Goal: Task Accomplishment & Management: Use online tool/utility

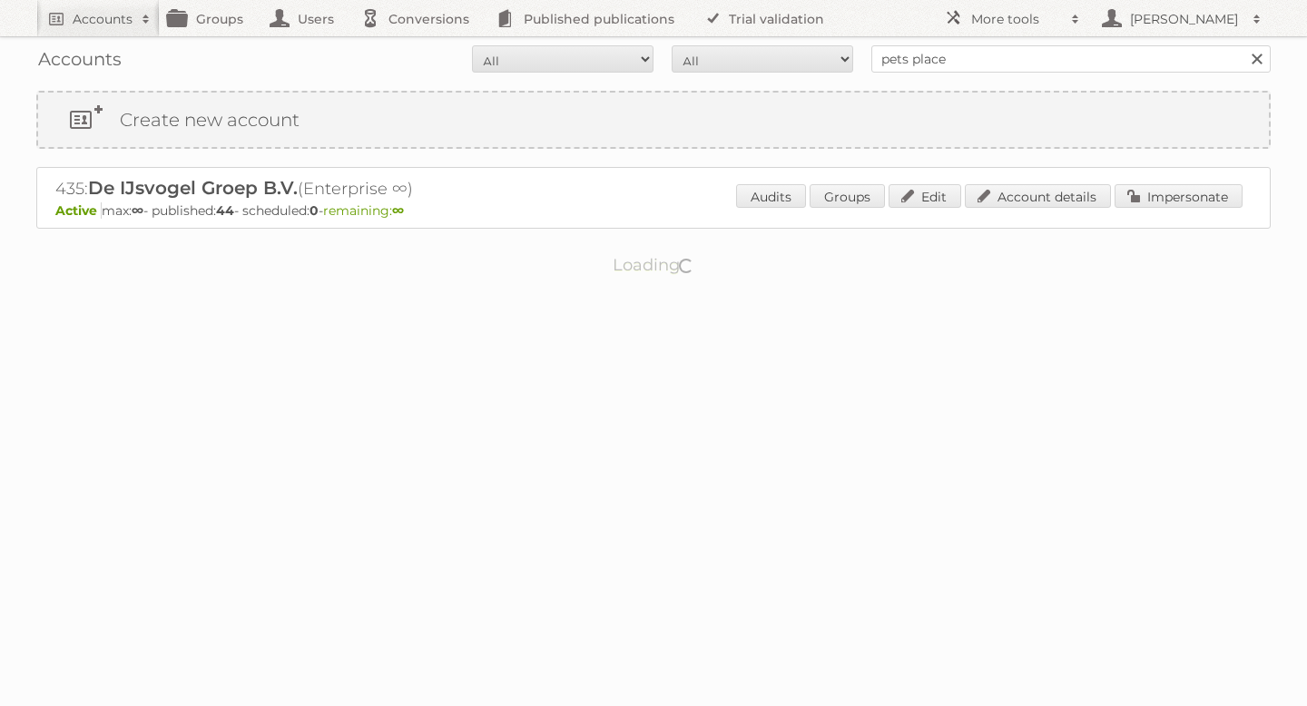
click at [993, 60] on input "pets place" at bounding box center [1070, 58] width 399 height 27
type input "kruidvat"
click at [1242, 45] on input "Search" at bounding box center [1255, 58] width 27 height 27
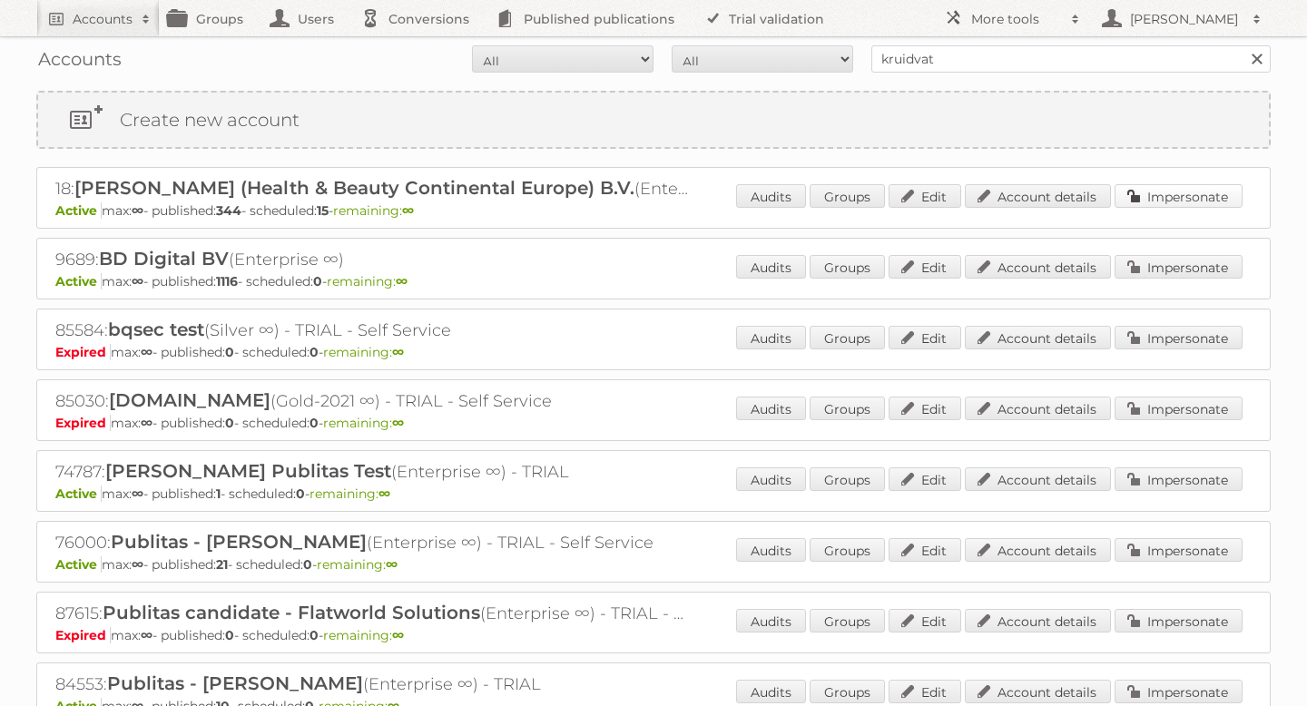
click at [1180, 192] on link "Impersonate" at bounding box center [1178, 196] width 128 height 24
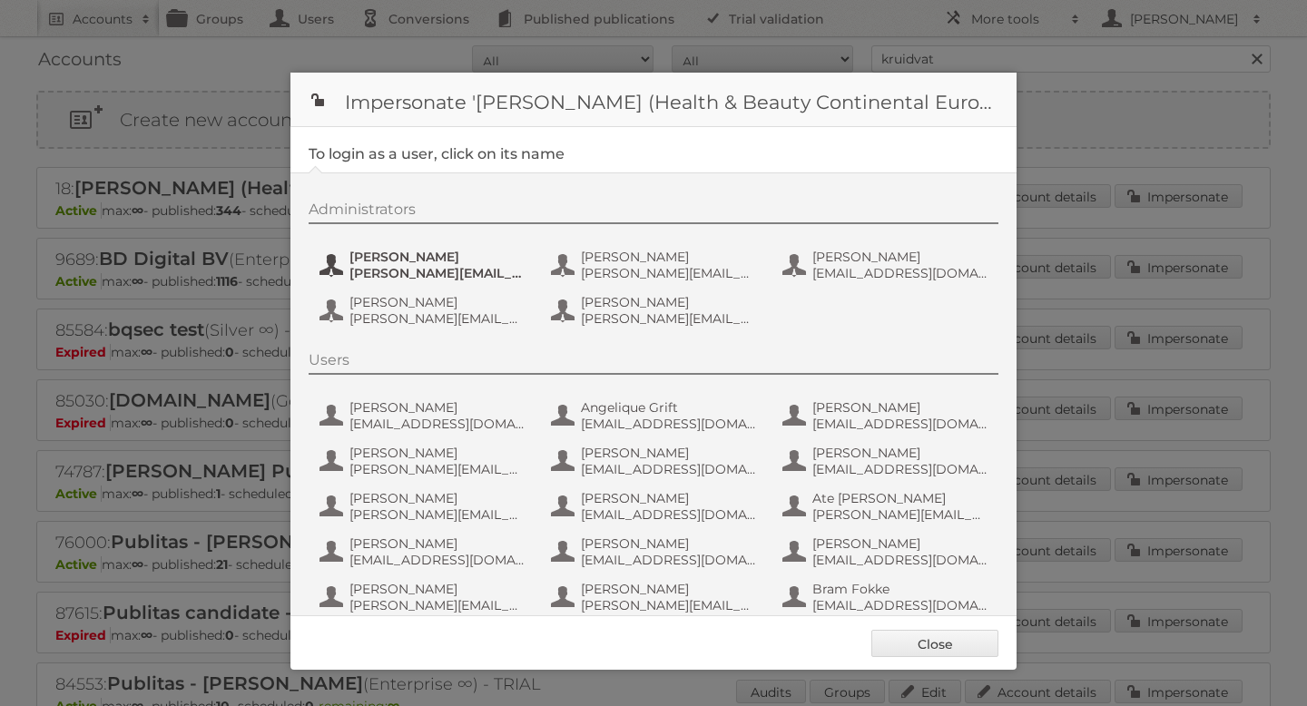
click at [428, 266] on span "e.nauta@nl.aswatson.com" at bounding box center [437, 273] width 176 height 16
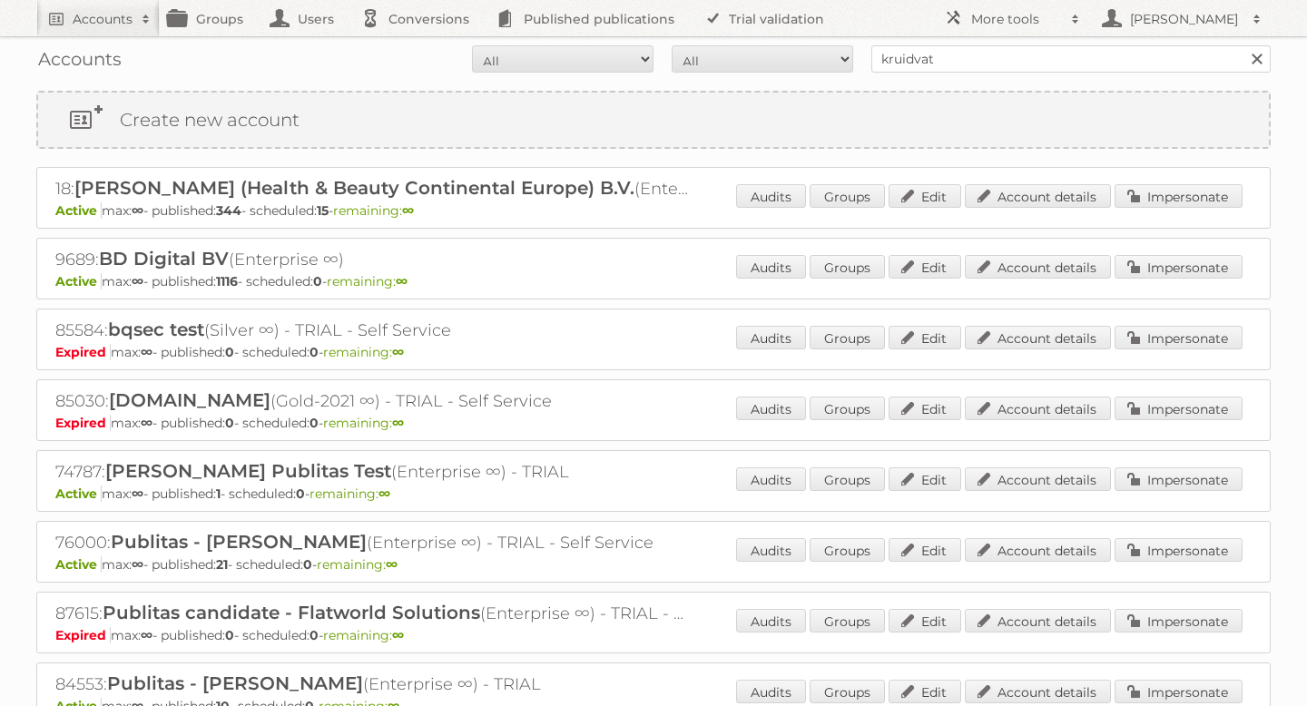
click at [1009, 46] on input "kruidvat" at bounding box center [1070, 58] width 399 height 27
type input "tuunte"
click at [1242, 45] on input "Search" at bounding box center [1255, 58] width 27 height 27
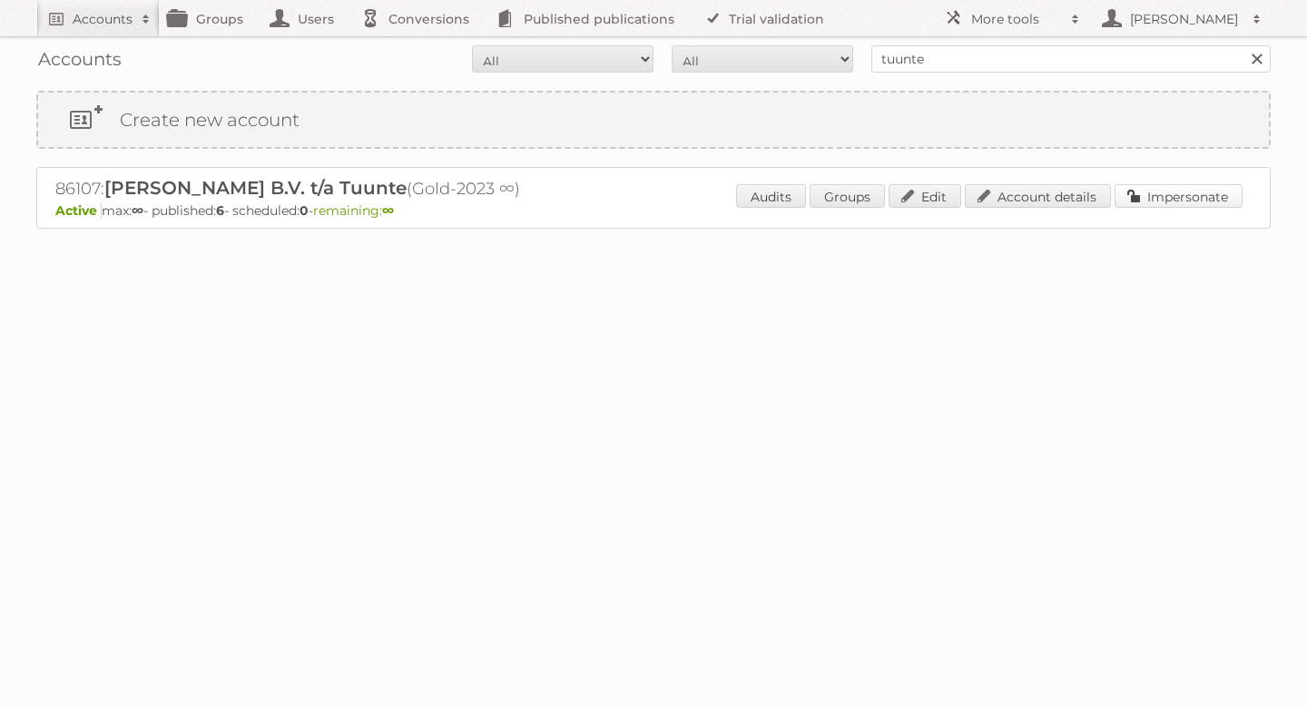
click at [1158, 201] on link "Impersonate" at bounding box center [1178, 196] width 128 height 24
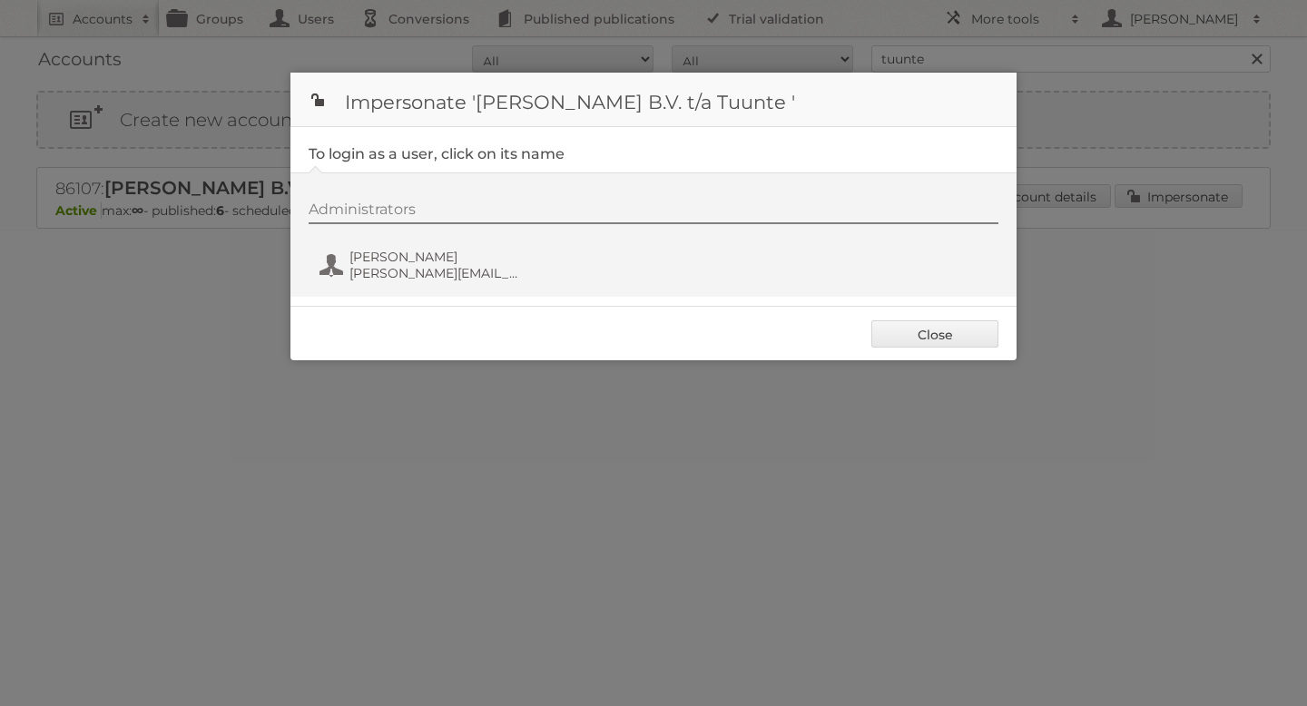
click at [405, 240] on div "Administrators [PERSON_NAME] [PERSON_NAME][EMAIL_ADDRESS][DOMAIN_NAME]" at bounding box center [663, 244] width 708 height 87
click at [389, 274] on span "[PERSON_NAME][EMAIL_ADDRESS][DOMAIN_NAME]" at bounding box center [437, 273] width 176 height 16
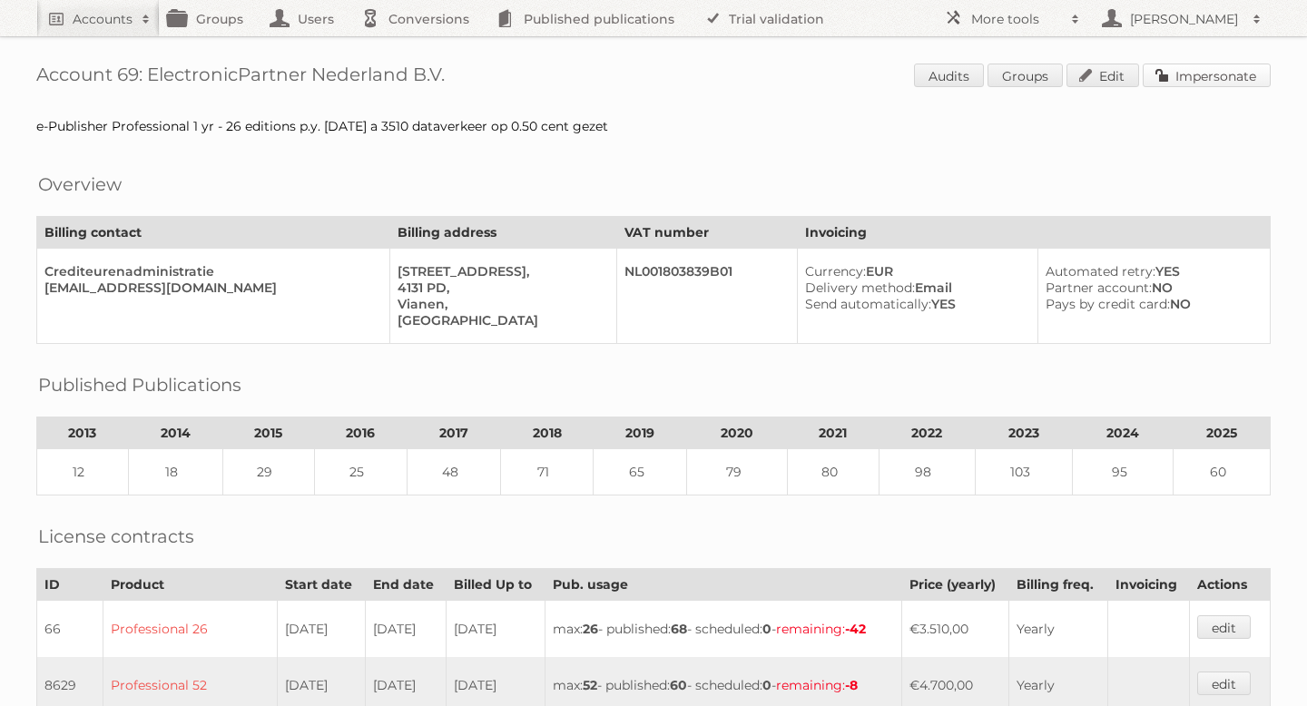
click at [1221, 78] on link "Impersonate" at bounding box center [1206, 76] width 128 height 24
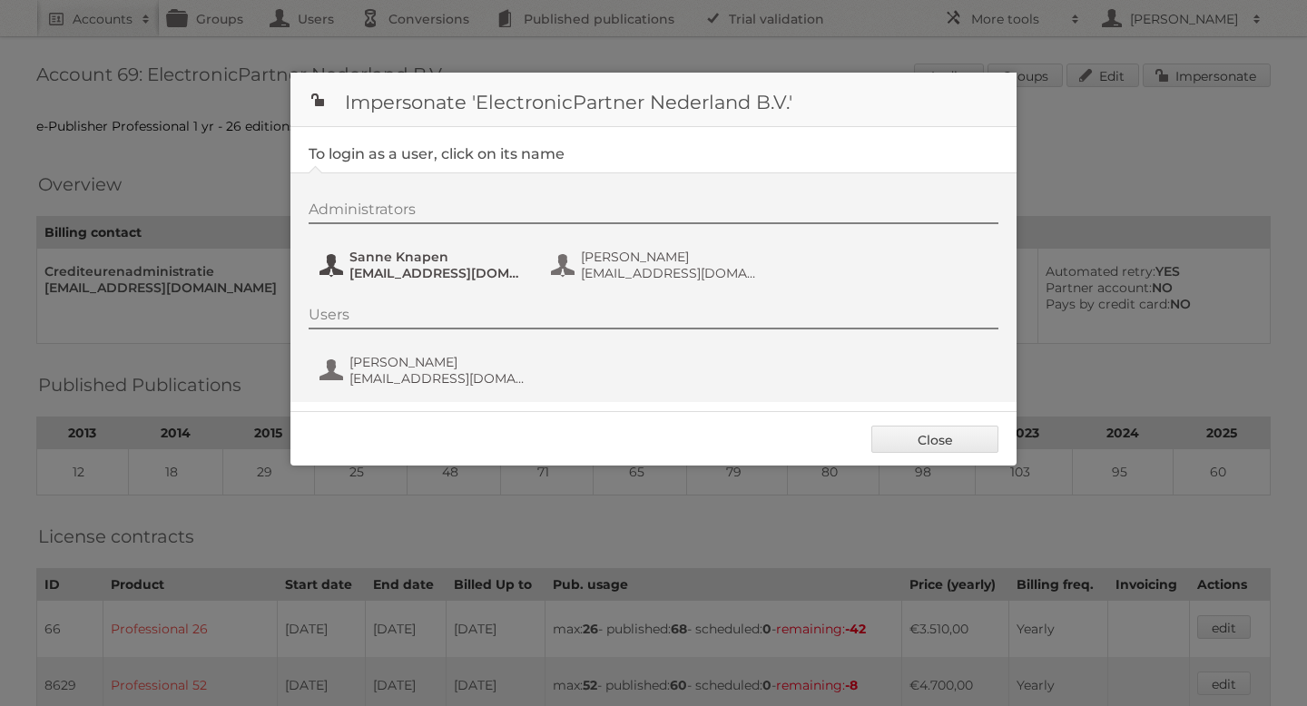
click at [409, 263] on span "Sanne Knapen" at bounding box center [437, 257] width 176 height 16
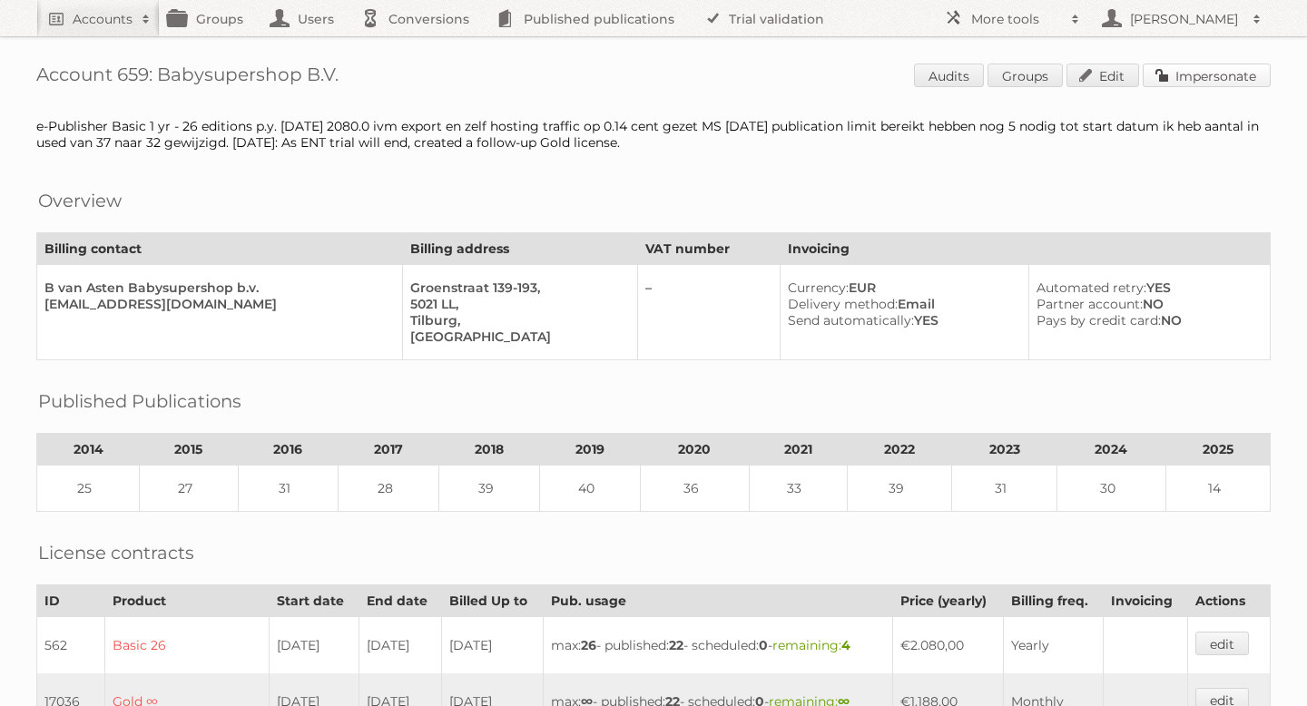
click at [1164, 79] on link "Impersonate" at bounding box center [1206, 76] width 128 height 24
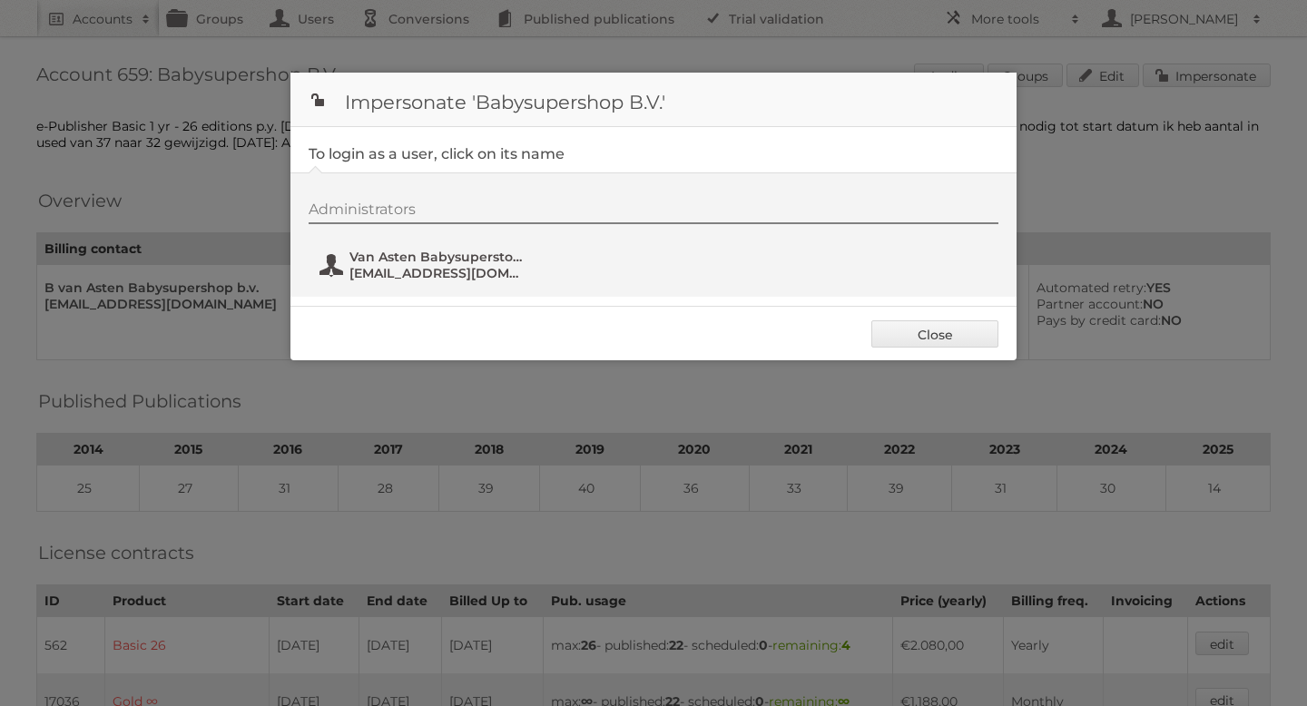
click at [474, 268] on span "[EMAIL_ADDRESS][DOMAIN_NAME]" at bounding box center [437, 273] width 176 height 16
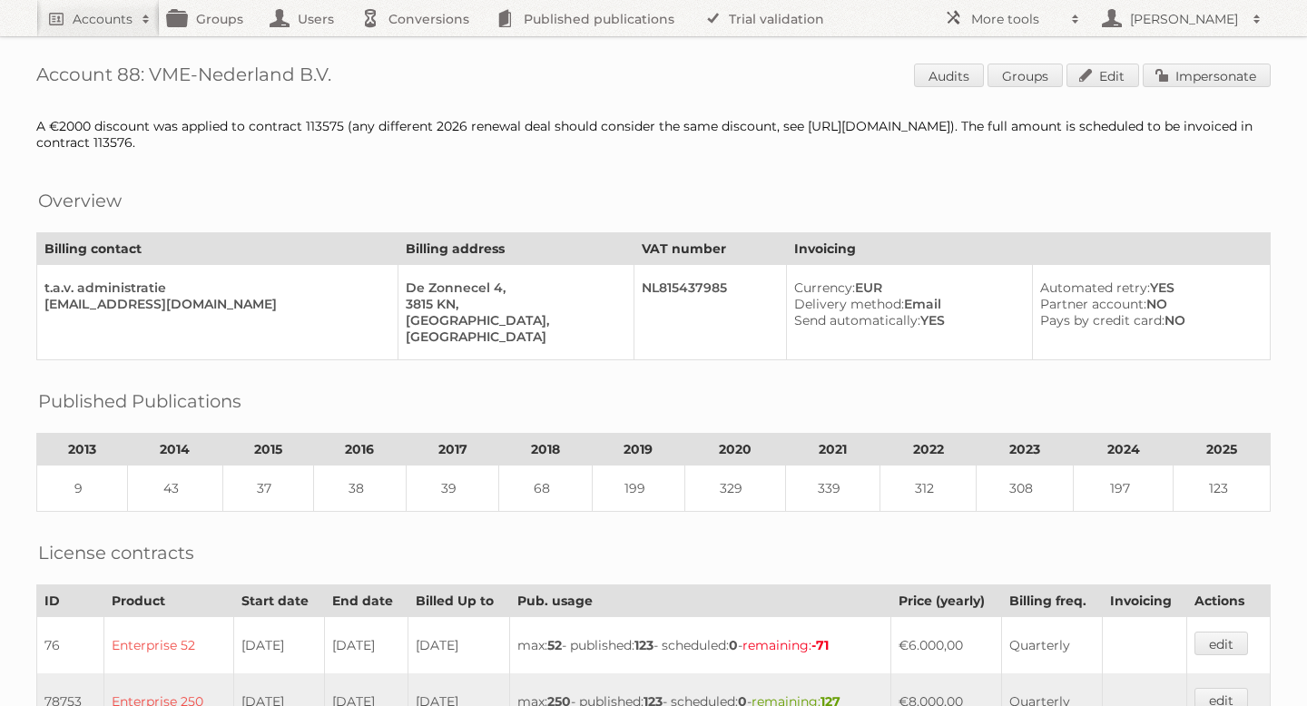
click at [1179, 90] on span "Audits Groups Edit Impersonate" at bounding box center [1092, 77] width 357 height 27
click at [1171, 75] on link "Impersonate" at bounding box center [1206, 76] width 128 height 24
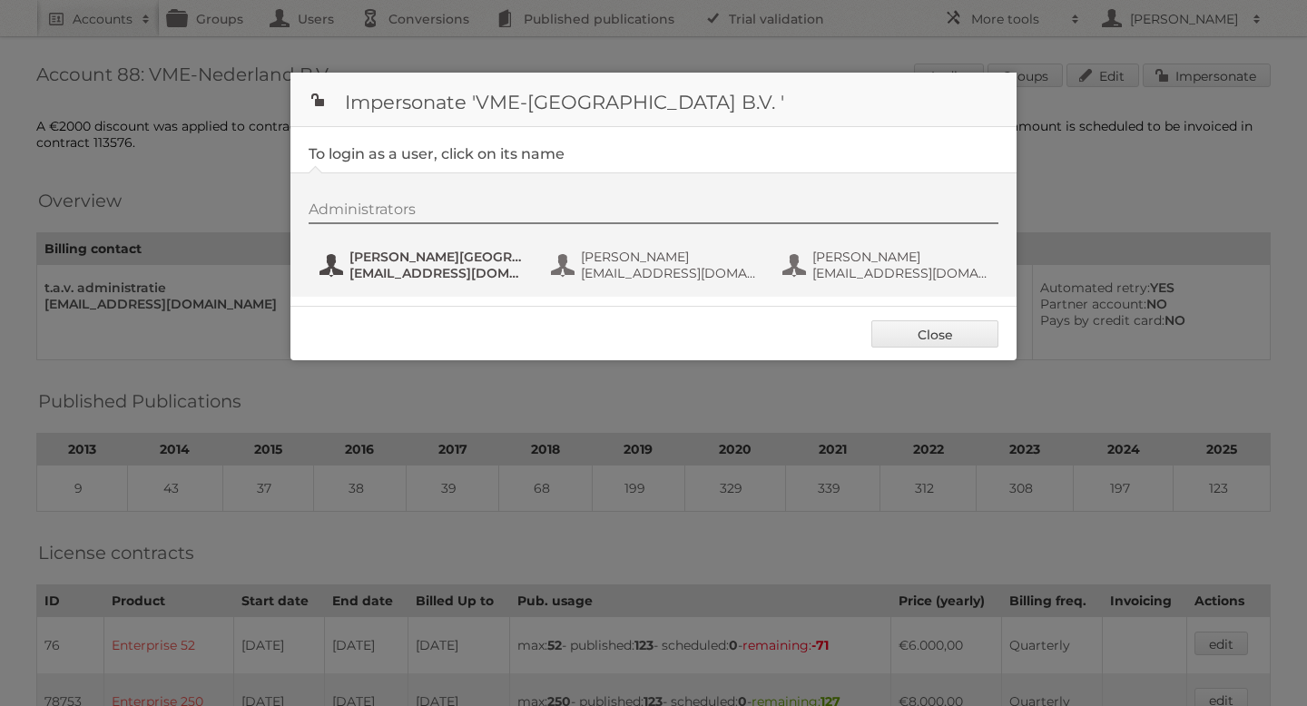
click at [418, 260] on span "[PERSON_NAME][GEOGRAPHIC_DATA]" at bounding box center [437, 257] width 176 height 16
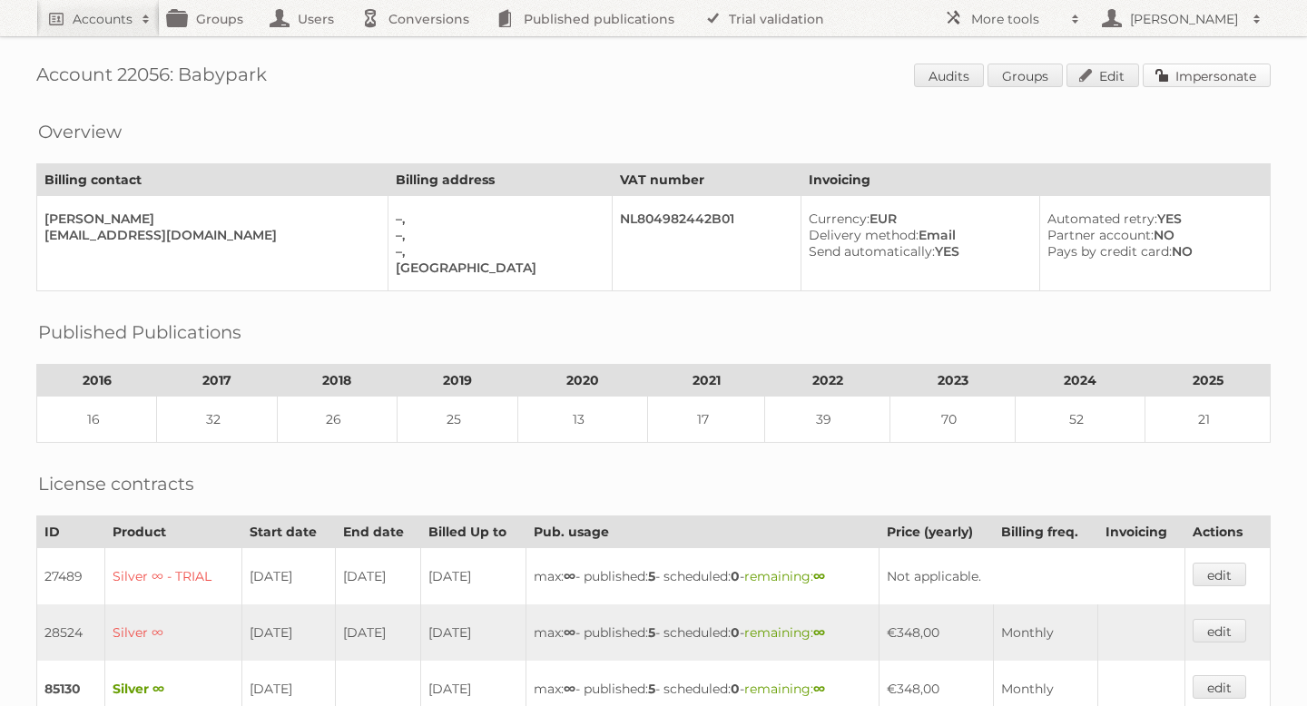
click at [1172, 77] on link "Impersonate" at bounding box center [1206, 76] width 128 height 24
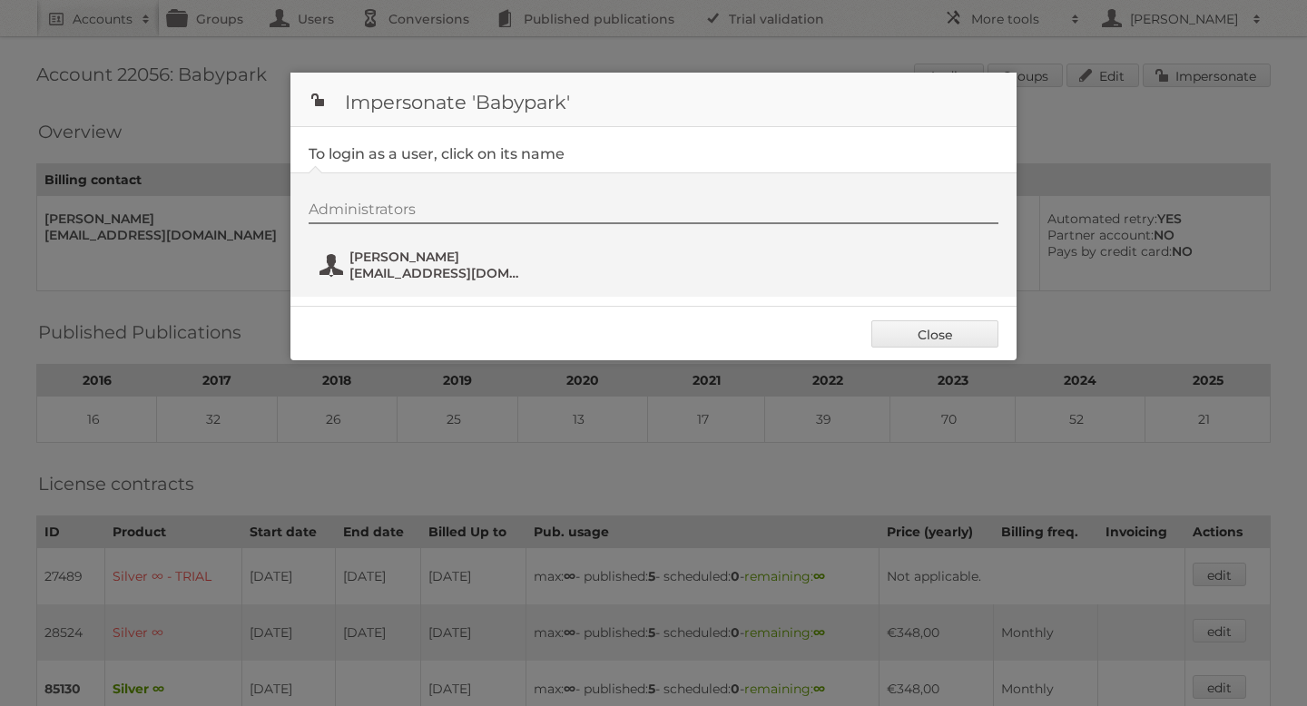
click at [422, 270] on span "arie@babypark.nl" at bounding box center [437, 273] width 176 height 16
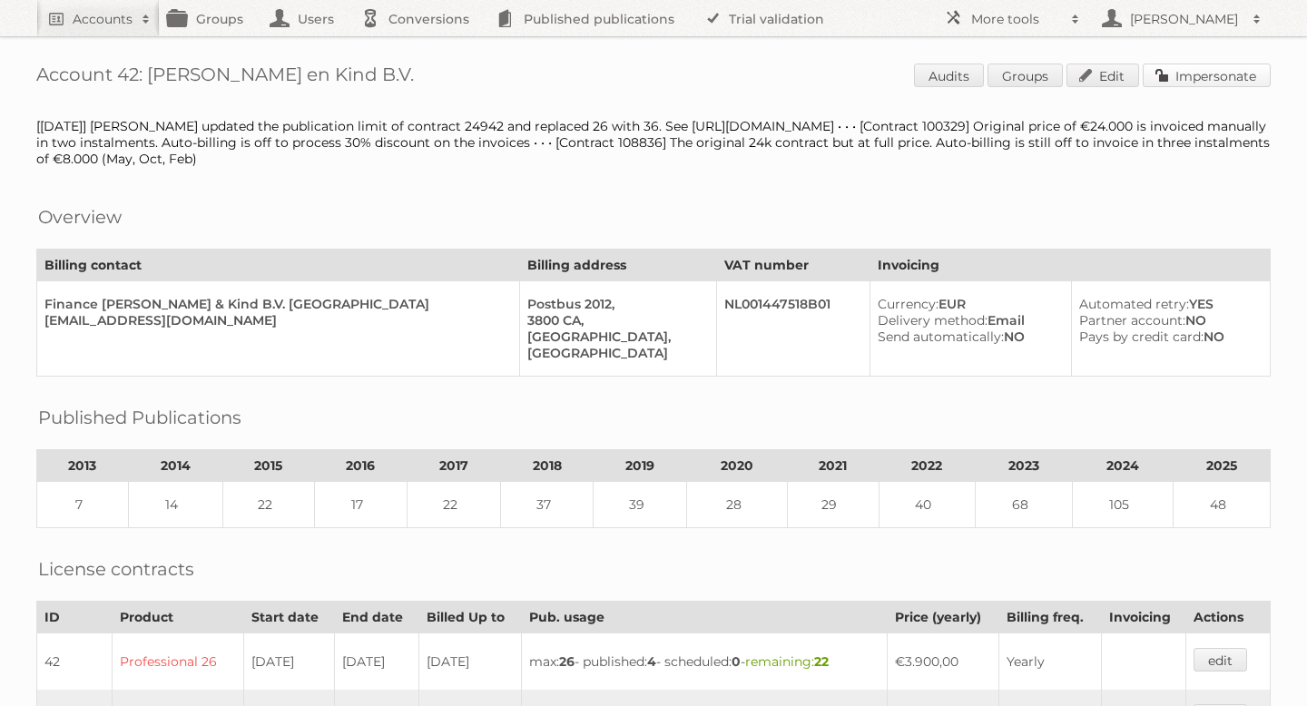
click at [1145, 76] on link "Impersonate" at bounding box center [1206, 76] width 128 height 24
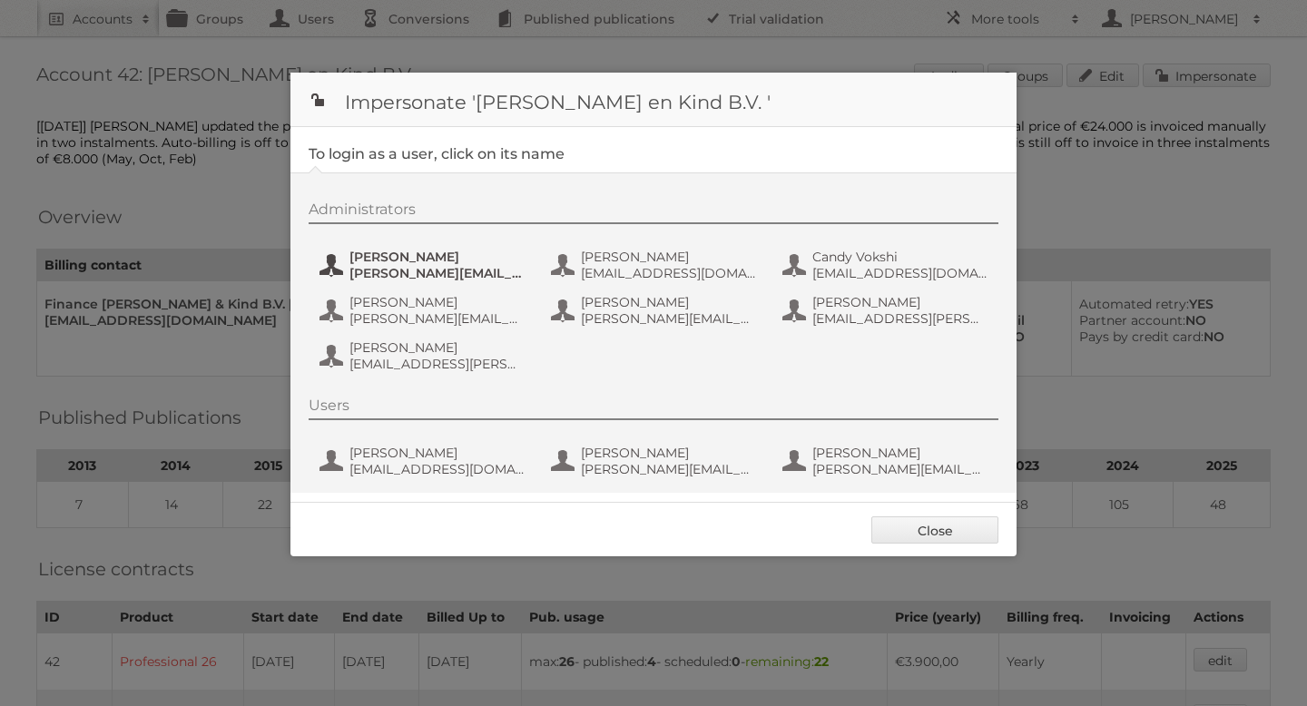
click at [452, 255] on span "[PERSON_NAME]" at bounding box center [437, 257] width 176 height 16
